Goal: Task Accomplishment & Management: Manage account settings

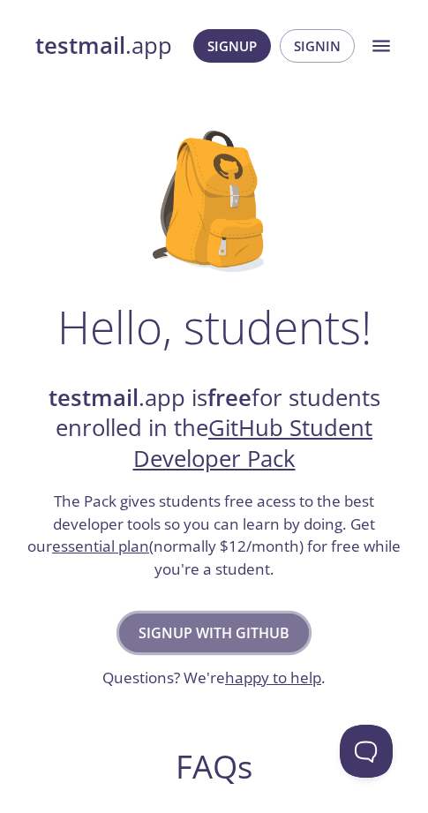
click at [226, 632] on span "Signup with GitHub" at bounding box center [214, 633] width 151 height 25
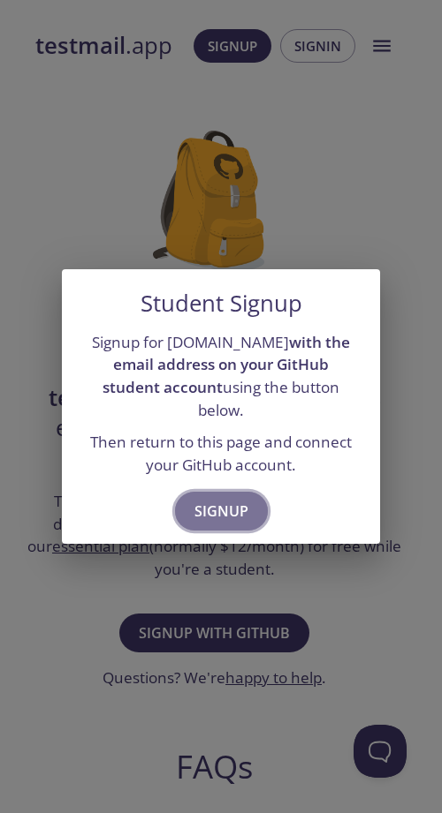
click at [208, 510] on span "Signup" at bounding box center [221, 511] width 54 height 25
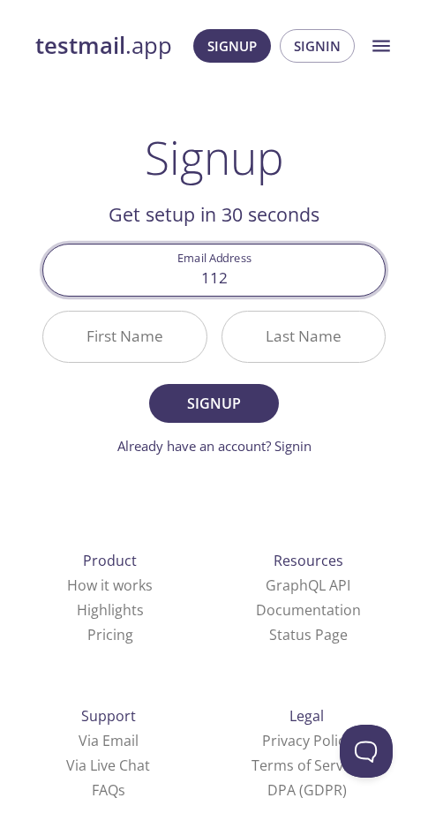
type input "[EMAIL_ADDRESS][DOMAIN_NAME]"
click at [68, 334] on input "First Name" at bounding box center [124, 337] width 163 height 50
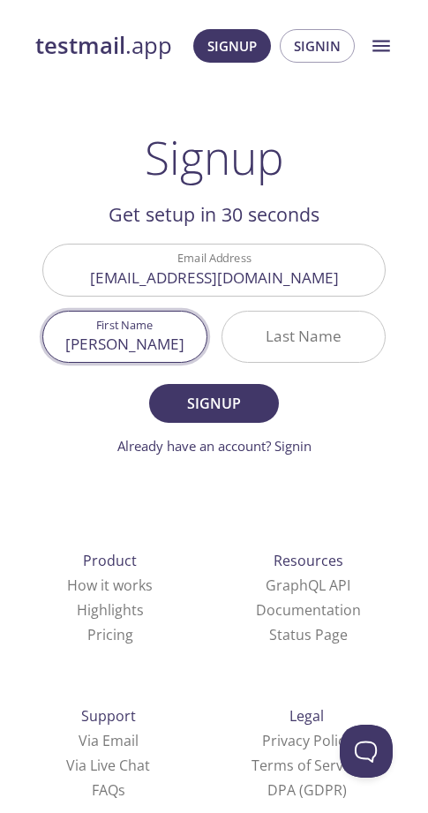
type input "[PERSON_NAME]"
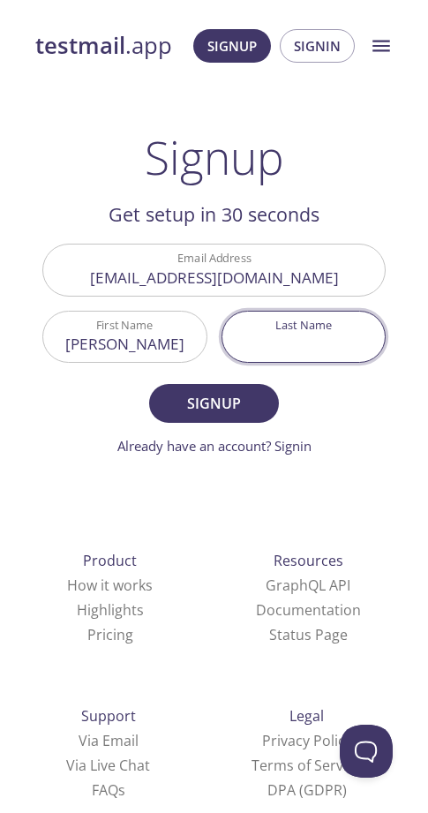
type input "J"
type input "Hsueh"
click at [218, 411] on span "Signup" at bounding box center [215, 403] width 92 height 25
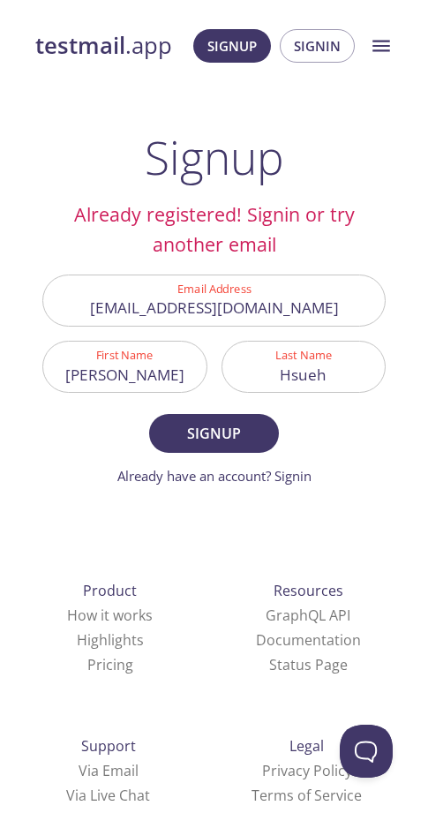
click at [302, 475] on link "Already have an account? Signin" at bounding box center [214, 476] width 194 height 18
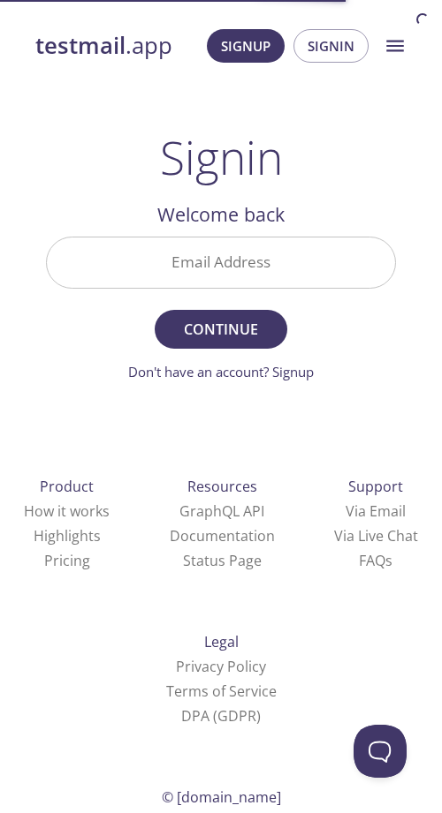
click at [180, 267] on input "Email Address" at bounding box center [221, 263] width 348 height 50
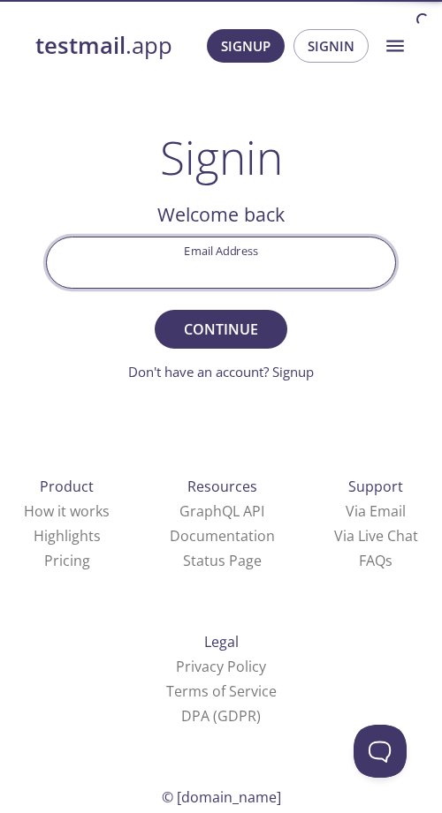
type input "[EMAIL_ADDRESS][DOMAIN_NAME]"
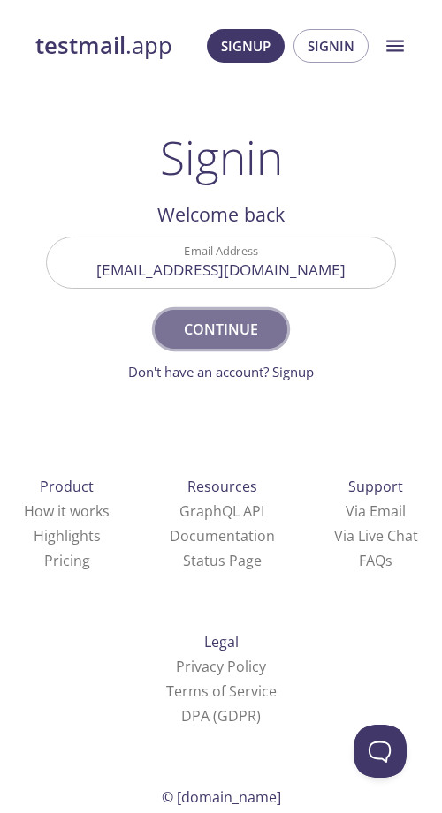
click at [223, 326] on span "Continue" at bounding box center [221, 329] width 94 height 25
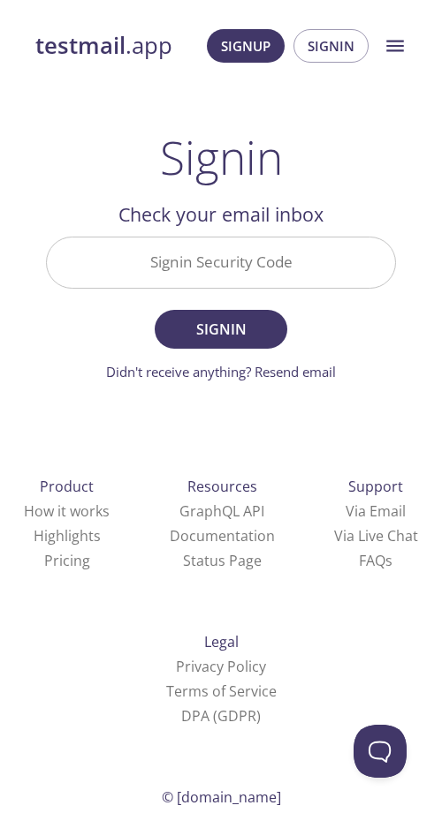
drag, startPoint x: 174, startPoint y: 264, endPoint x: 65, endPoint y: 288, distance: 111.2
click at [174, 264] on input "Signin Security Code" at bounding box center [221, 263] width 348 height 50
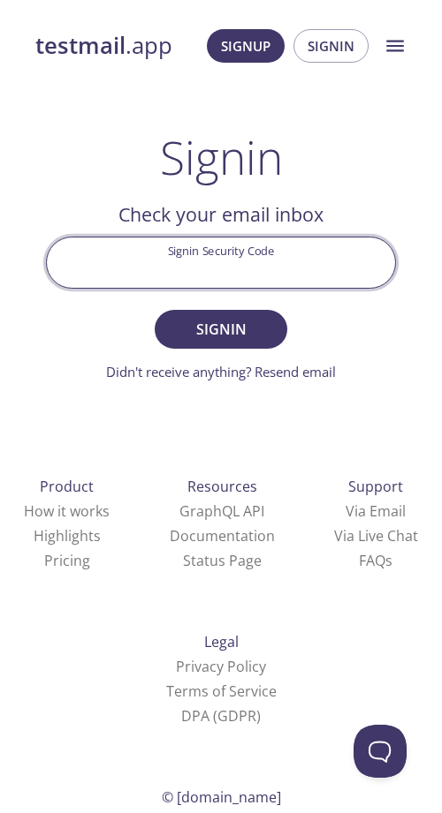
type input "m"
type input "MXXF62G"
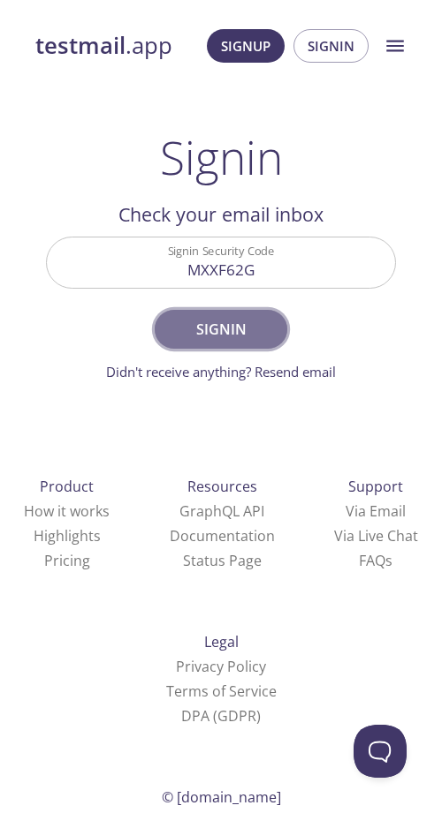
click at [245, 322] on span "Signin" at bounding box center [221, 329] width 94 height 25
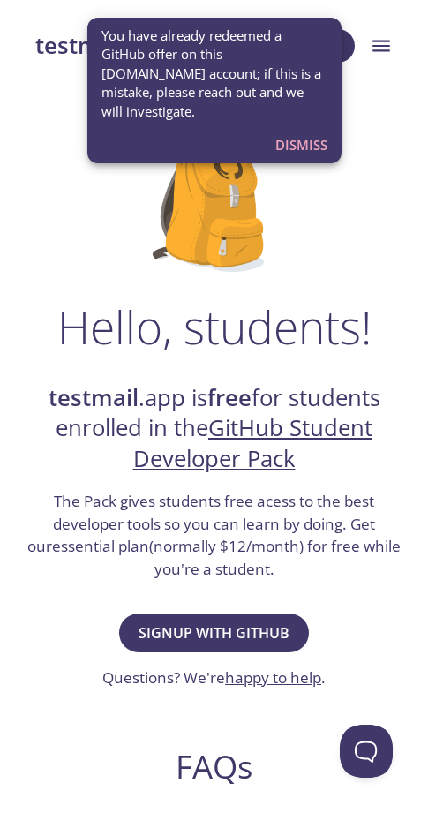
click at [306, 133] on span "Dismiss" at bounding box center [302, 144] width 52 height 23
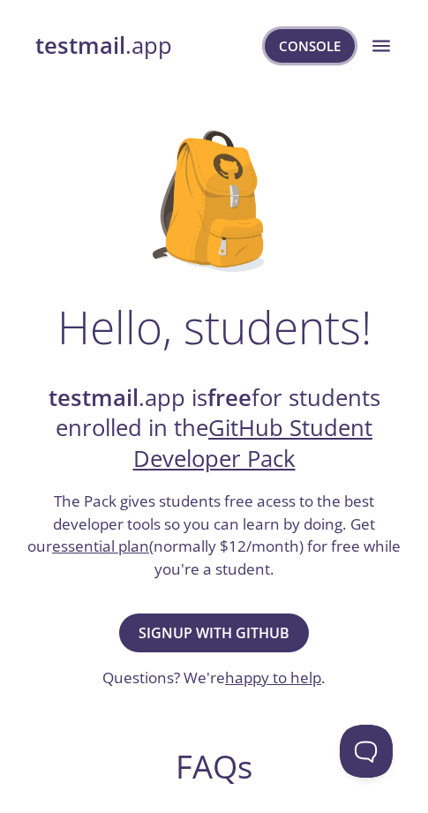
click at [316, 42] on span "Console" at bounding box center [310, 45] width 62 height 23
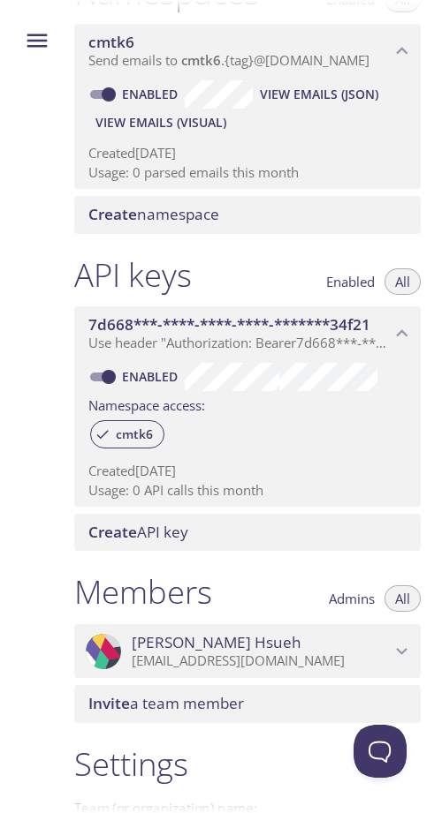
scroll to position [442, 0]
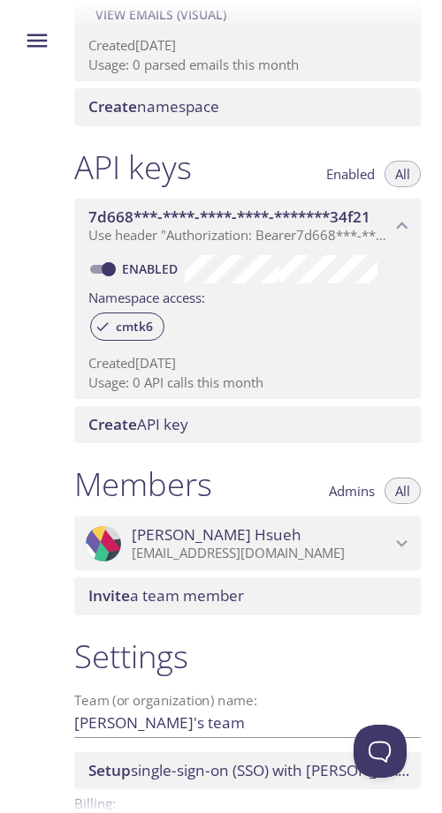
click at [237, 563] on div "[PERSON_NAME] [EMAIL_ADDRESS][DOMAIN_NAME]" at bounding box center [261, 544] width 259 height 37
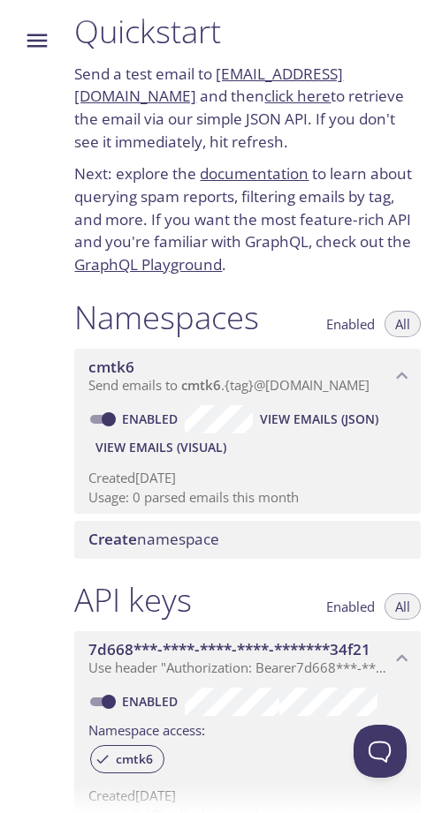
scroll to position [0, 0]
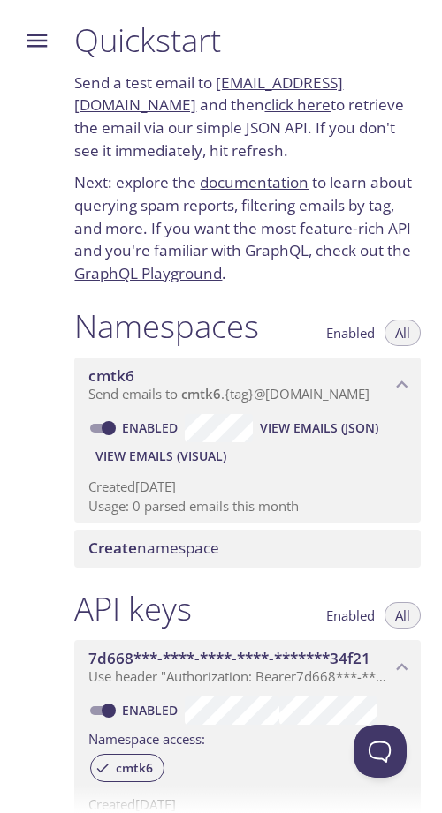
click at [29, 41] on icon "Menu" at bounding box center [37, 40] width 20 height 13
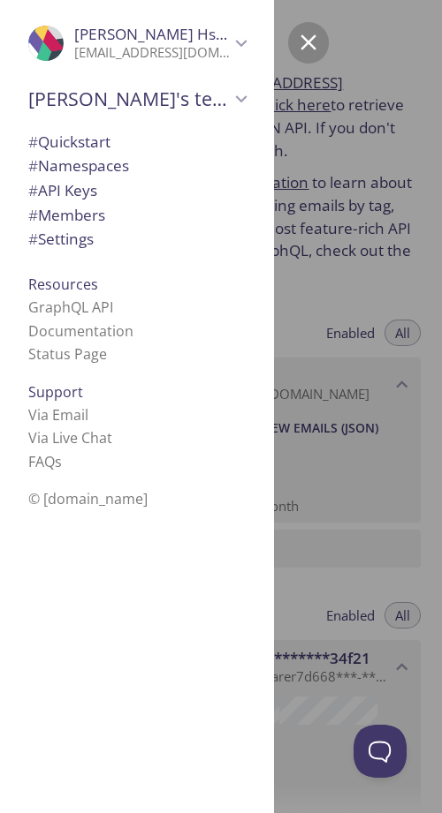
click at [203, 57] on p "[EMAIL_ADDRESS][DOMAIN_NAME]" at bounding box center [151, 53] width 155 height 18
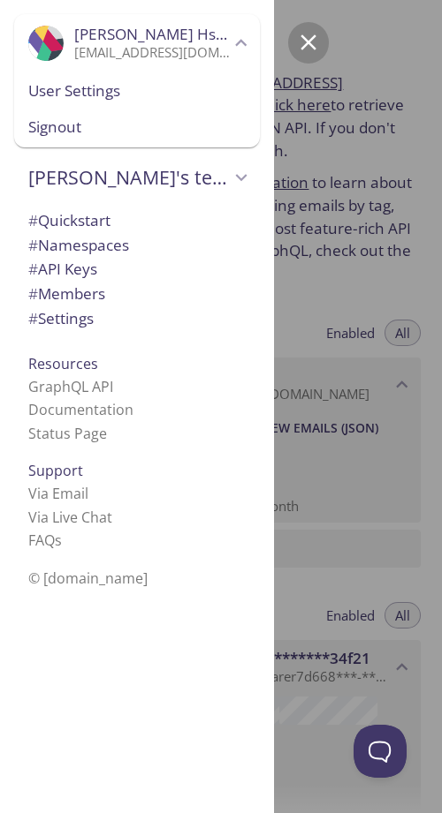
click at [51, 85] on span "User Settings" at bounding box center [136, 90] width 217 height 23
